Goal: Task Accomplishment & Management: Manage account settings

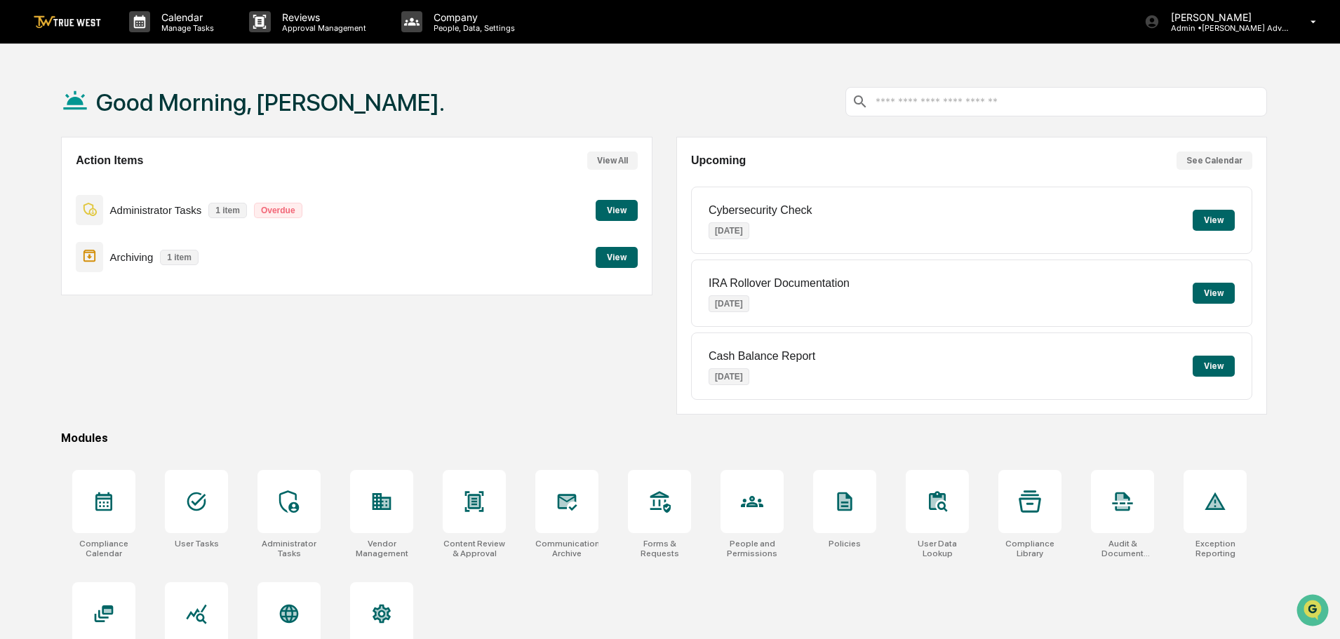
click at [611, 205] on button "View" at bounding box center [617, 210] width 42 height 21
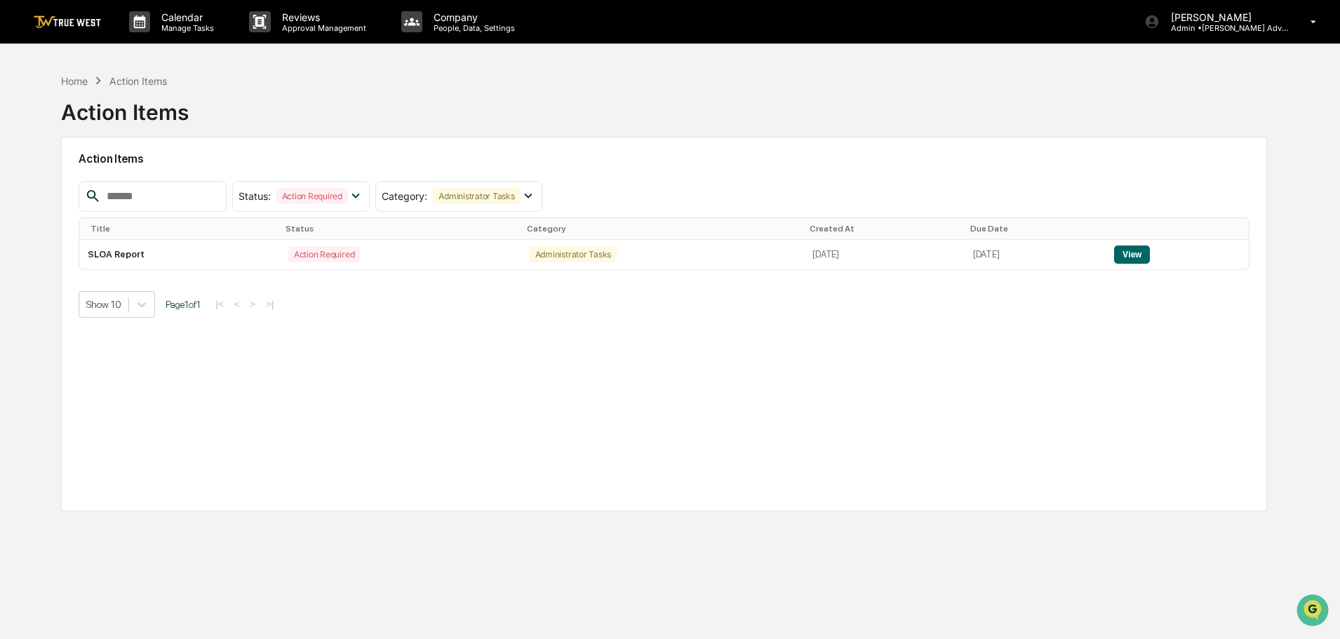
click at [67, 88] on div "Home Action Items" at bounding box center [113, 80] width 105 height 15
click at [68, 81] on div "Home" at bounding box center [74, 81] width 27 height 12
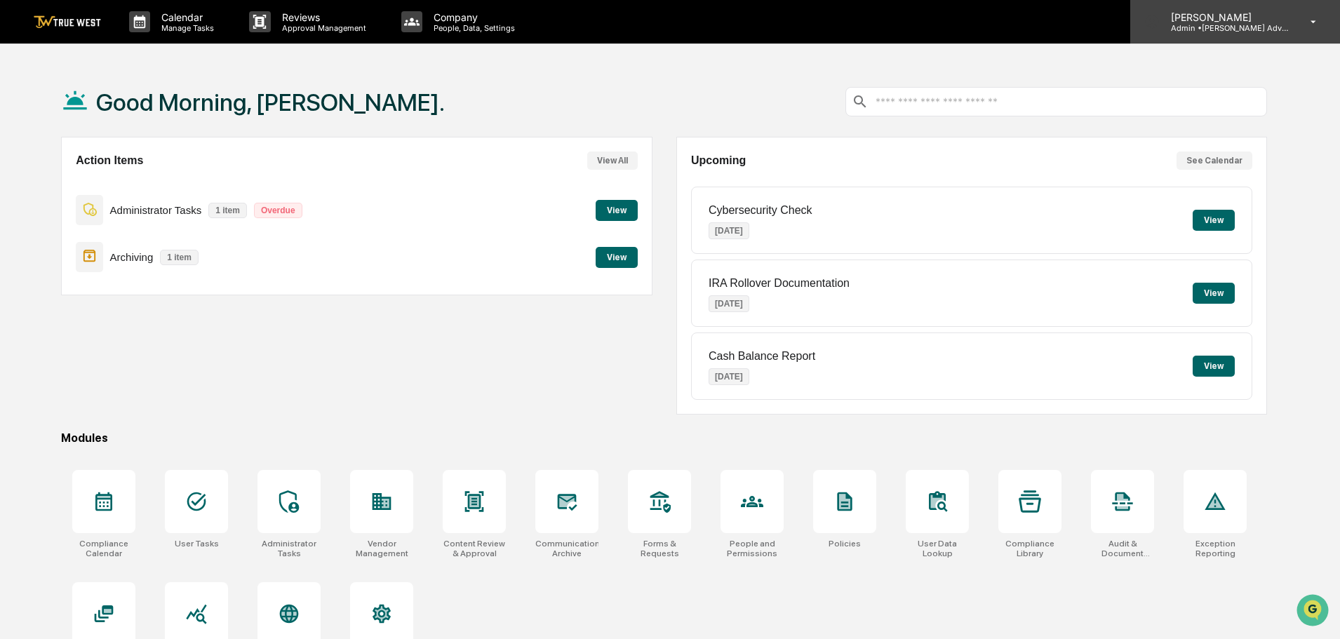
click at [1215, 29] on p "Admin • [PERSON_NAME] Advisory Group" at bounding box center [1225, 28] width 130 height 10
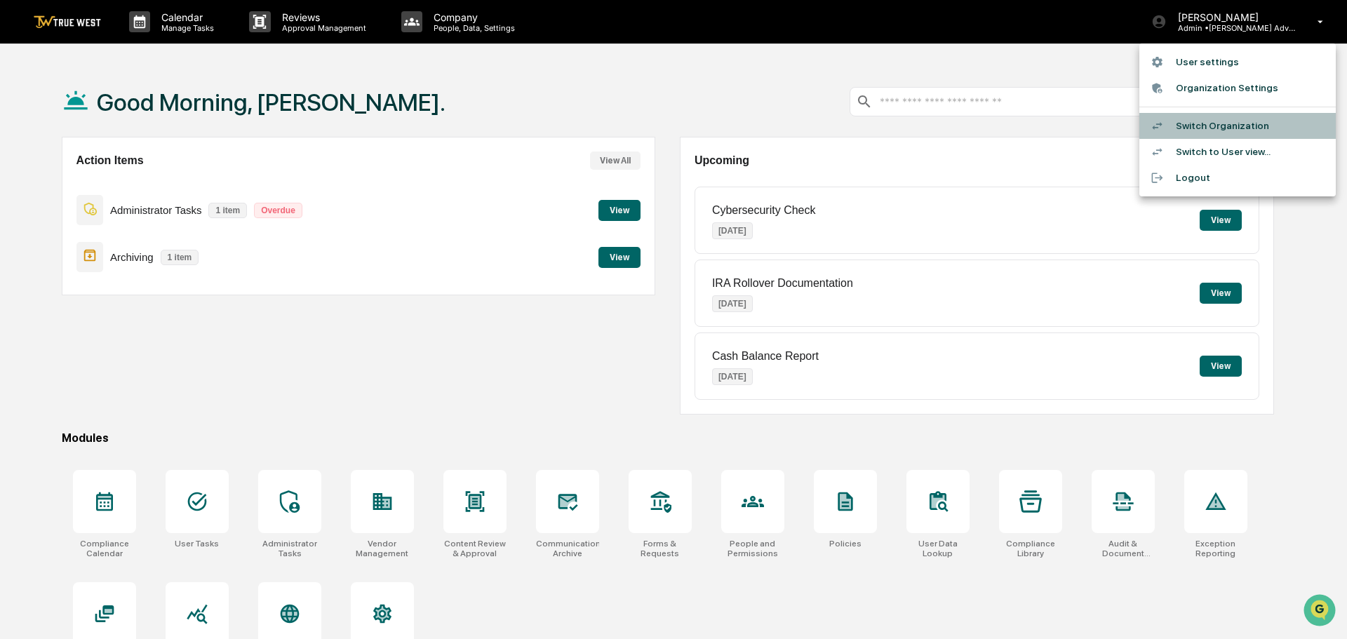
click at [1211, 121] on li "Switch Organization" at bounding box center [1237, 126] width 196 height 26
